Goal: Information Seeking & Learning: Check status

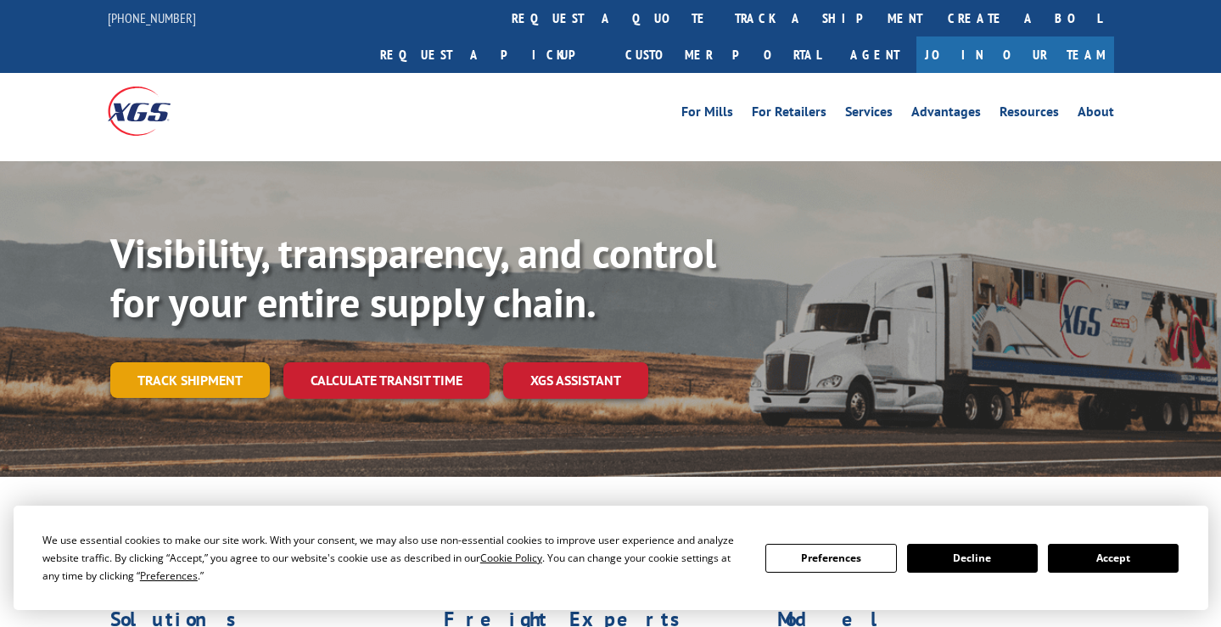
click at [155, 362] on link "Track shipment" at bounding box center [189, 380] width 159 height 36
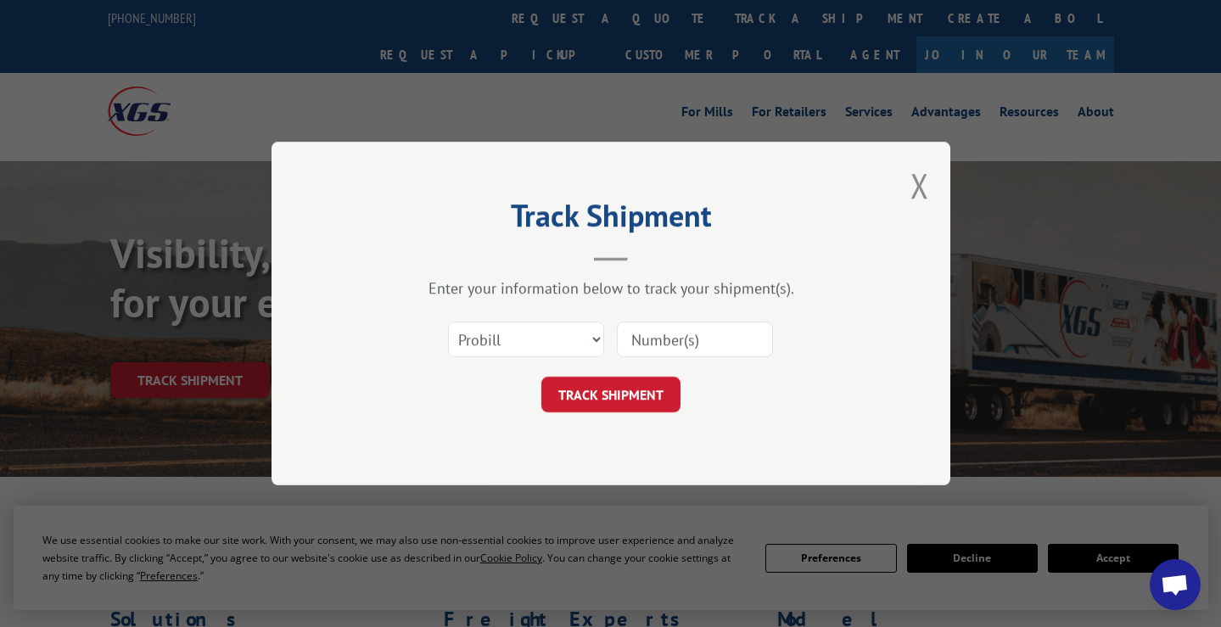
click at [644, 334] on input at bounding box center [695, 339] width 156 height 36
select select "bol"
click at [647, 341] on input at bounding box center [695, 339] width 156 height 36
paste input "161403"
type input "161403"
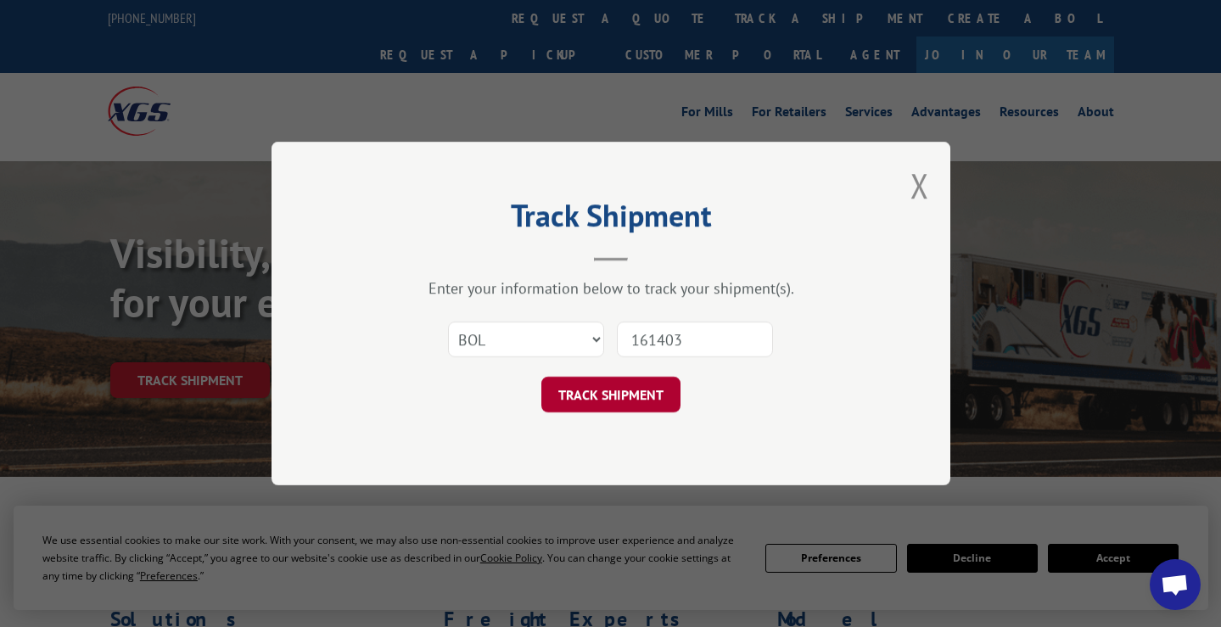
click at [623, 408] on button "TRACK SHIPMENT" at bounding box center [610, 395] width 139 height 36
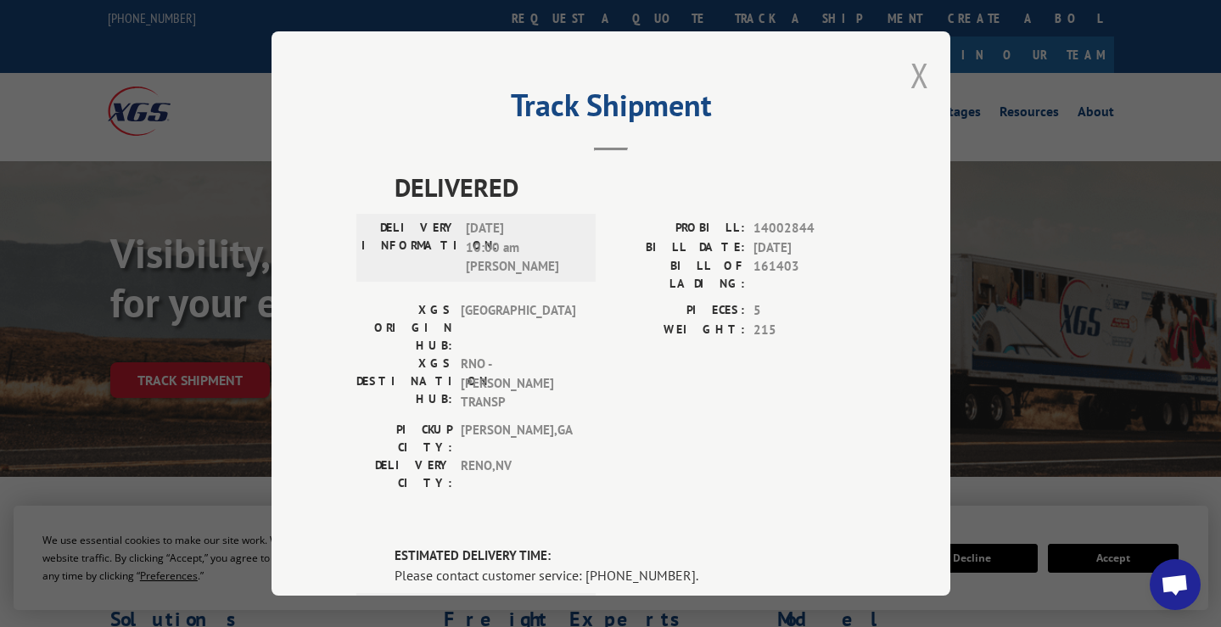
click at [911, 85] on button "Close modal" at bounding box center [919, 75] width 19 height 45
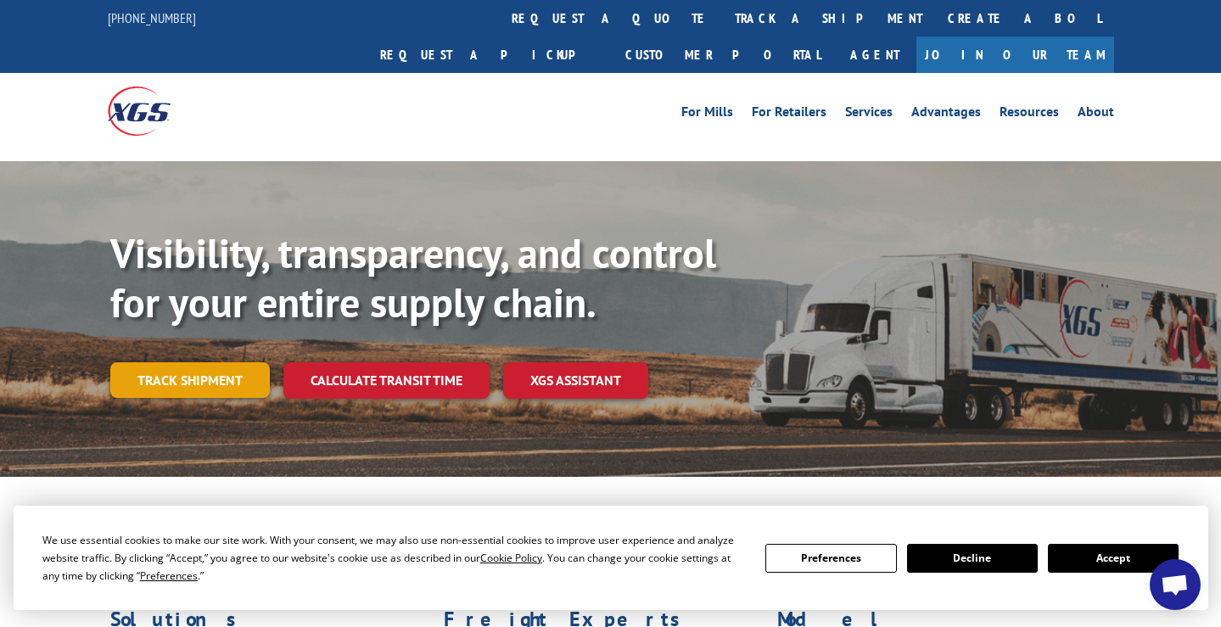
click at [229, 362] on link "Track shipment" at bounding box center [189, 380] width 159 height 36
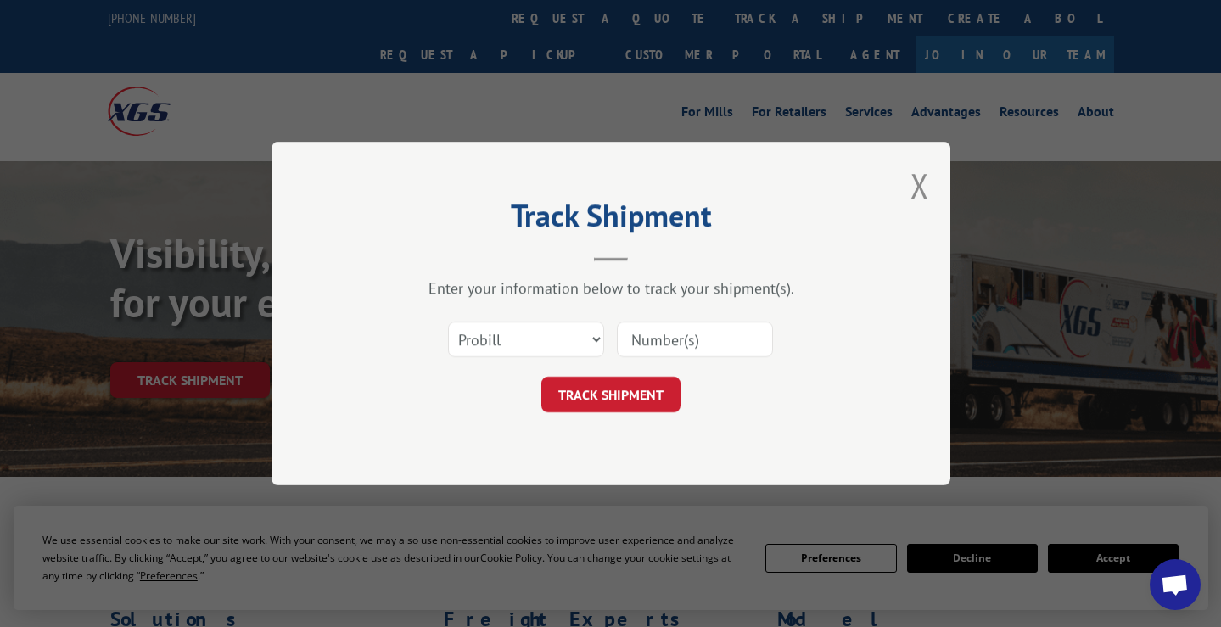
click at [673, 338] on input at bounding box center [695, 339] width 156 height 36
paste input "12957949"
type input "12957949"
click at [612, 394] on button "TRACK SHIPMENT" at bounding box center [610, 395] width 139 height 36
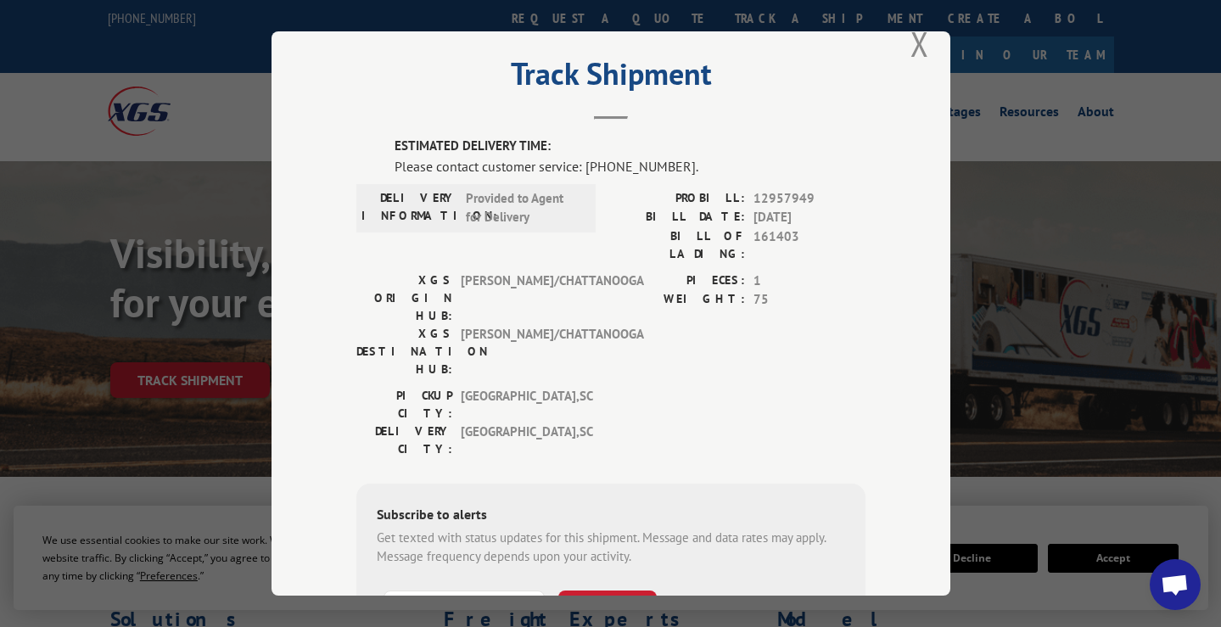
scroll to position [32, 0]
